Goal: Information Seeking & Learning: Find contact information

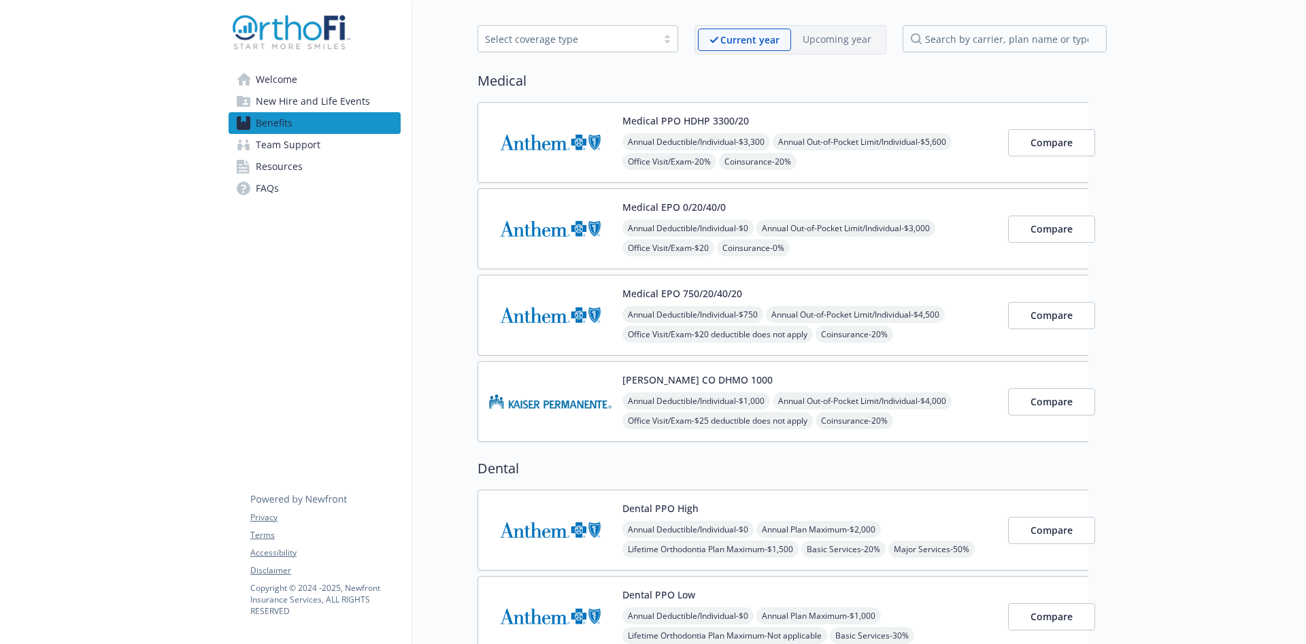
scroll to position [78, 0]
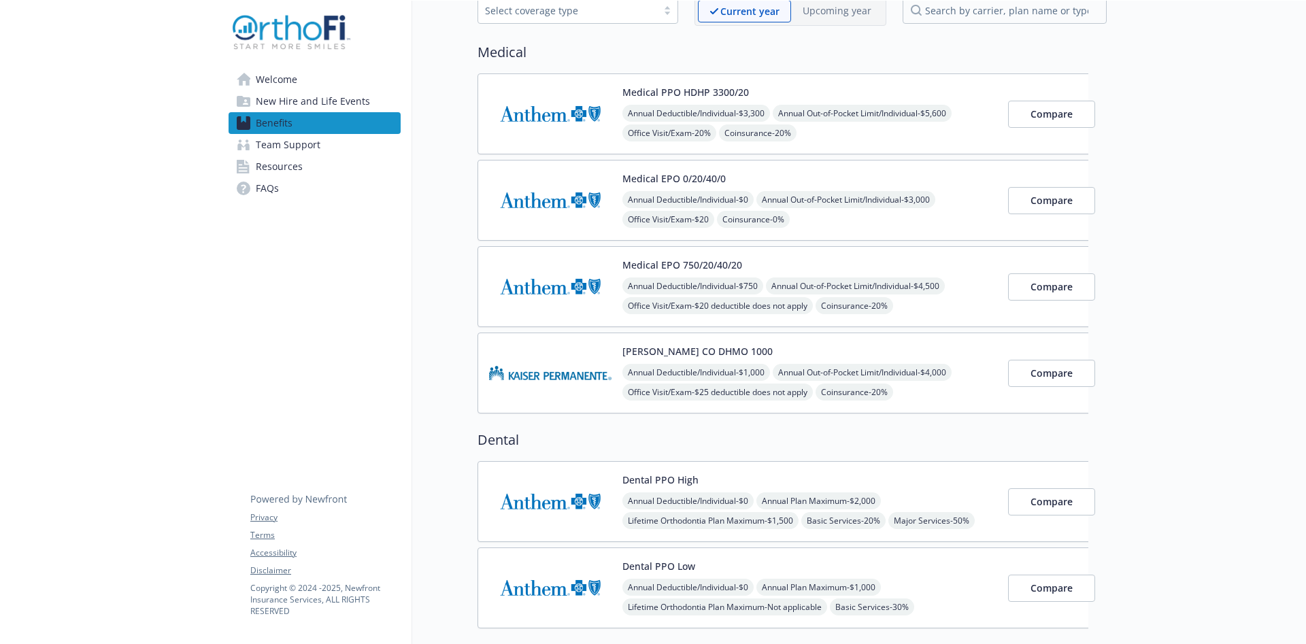
click at [555, 293] on img at bounding box center [550, 287] width 122 height 58
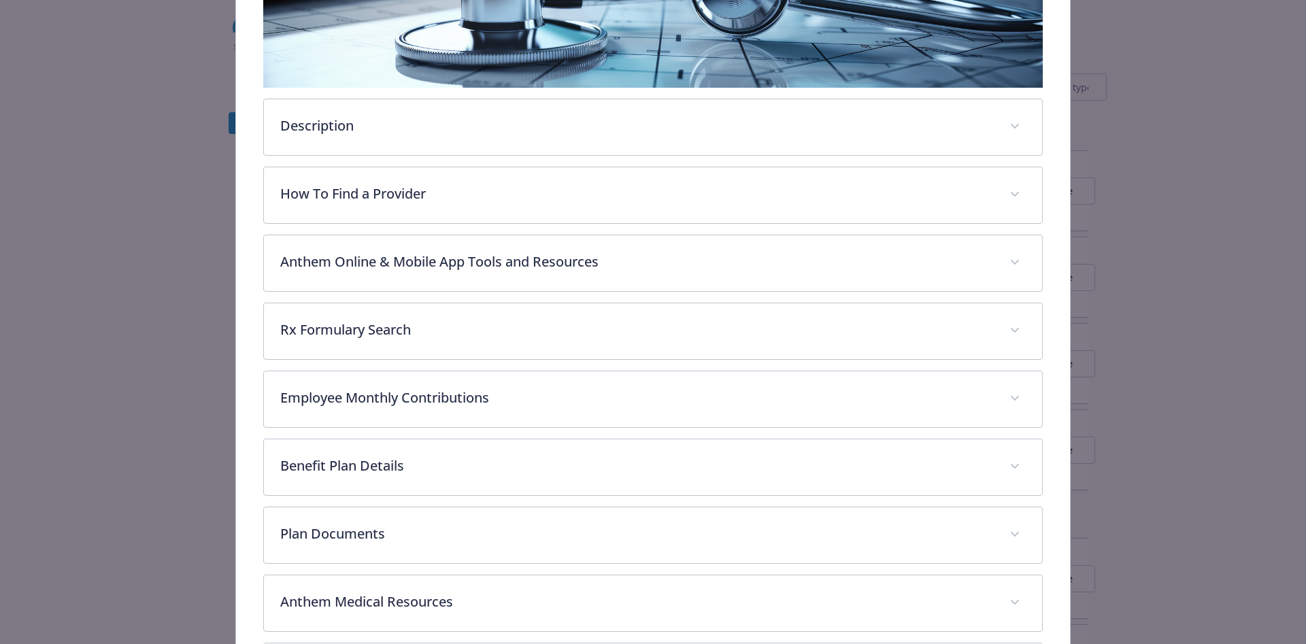
scroll to position [388, 0]
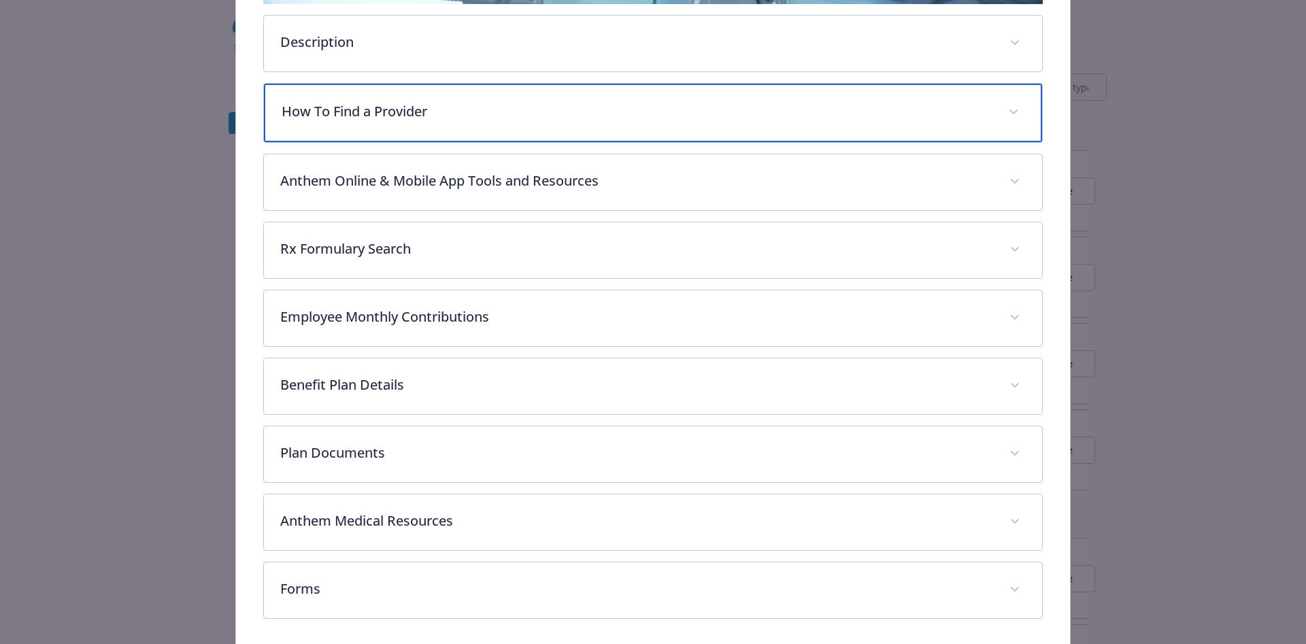
click at [1003, 108] on div "How To Find a Provider" at bounding box center [653, 113] width 779 height 58
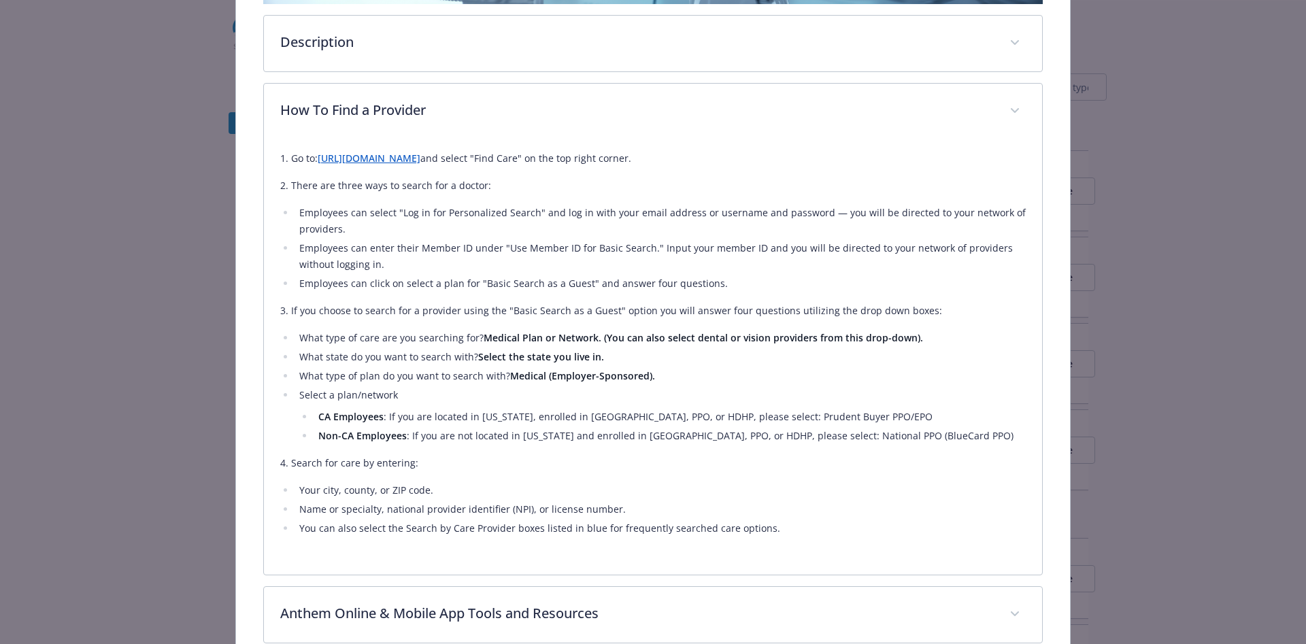
click at [390, 162] on link "[URL][DOMAIN_NAME]" at bounding box center [369, 158] width 103 height 13
